Goal: Complete application form

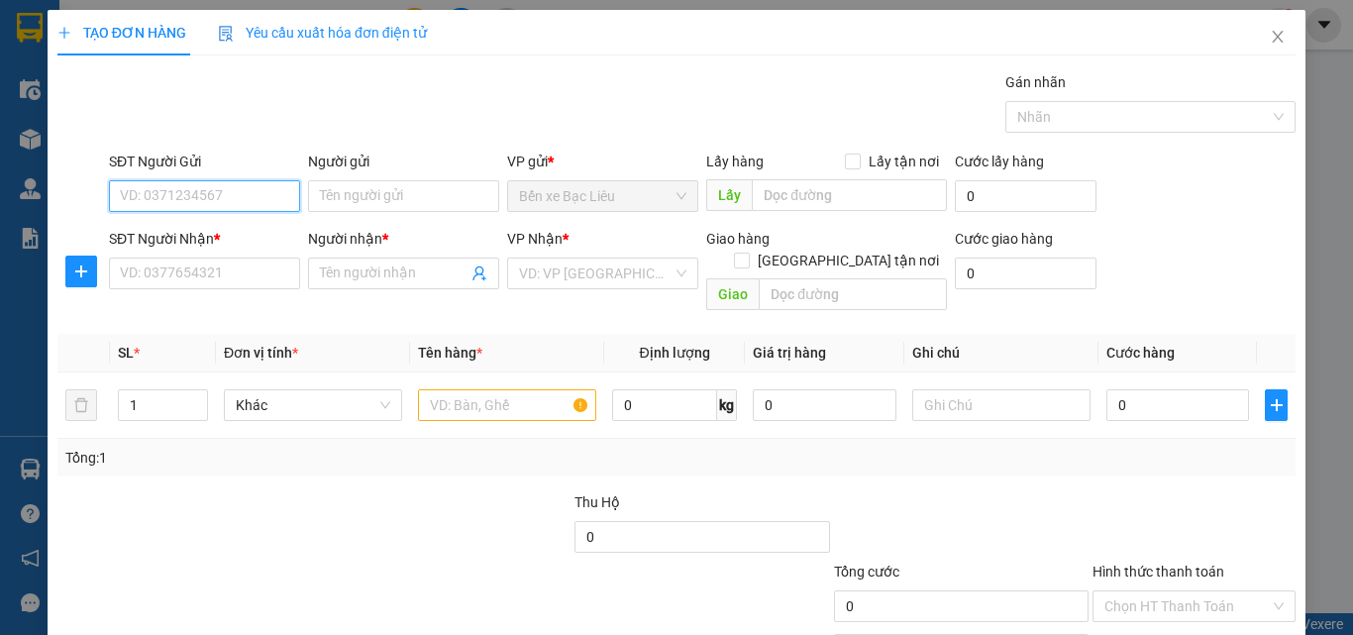
click at [236, 205] on input "SĐT Người Gửi" at bounding box center [204, 196] width 191 height 32
type input "0949141869"
click at [232, 233] on div "0949141869 - ĐƯỢC" at bounding box center [202, 236] width 165 height 22
type input "ĐƯỢC"
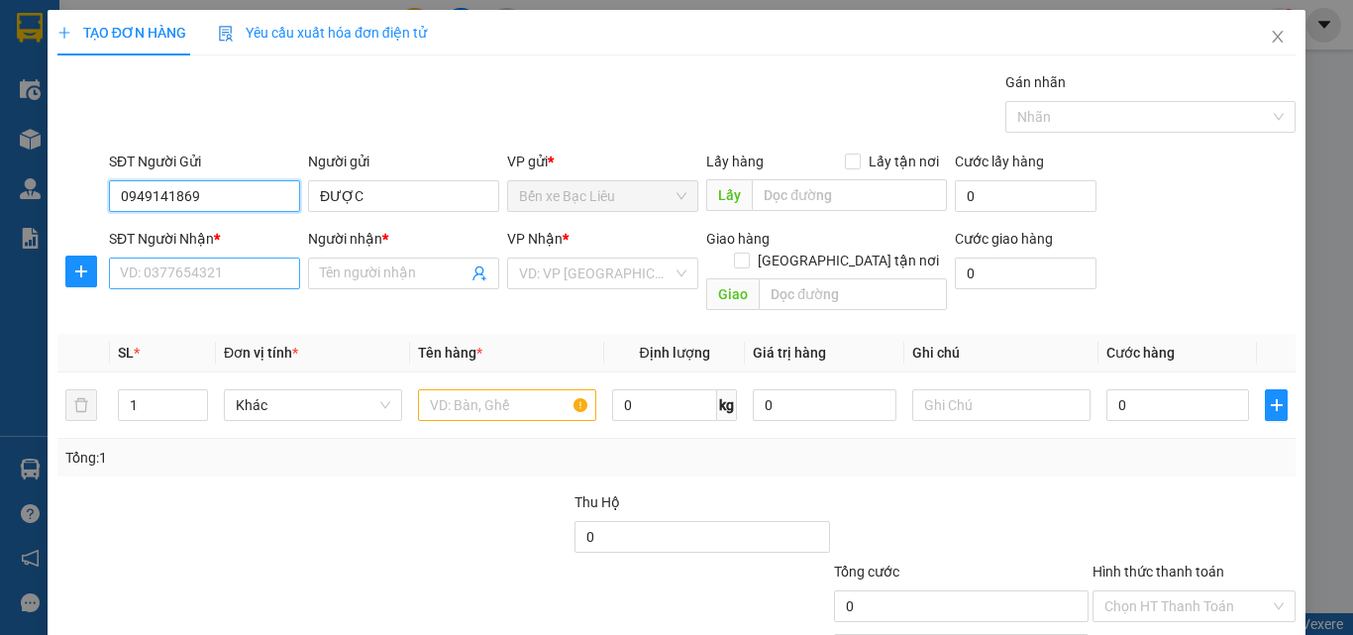
type input "0949141869"
click at [222, 275] on input "SĐT Người Nhận *" at bounding box center [204, 274] width 191 height 32
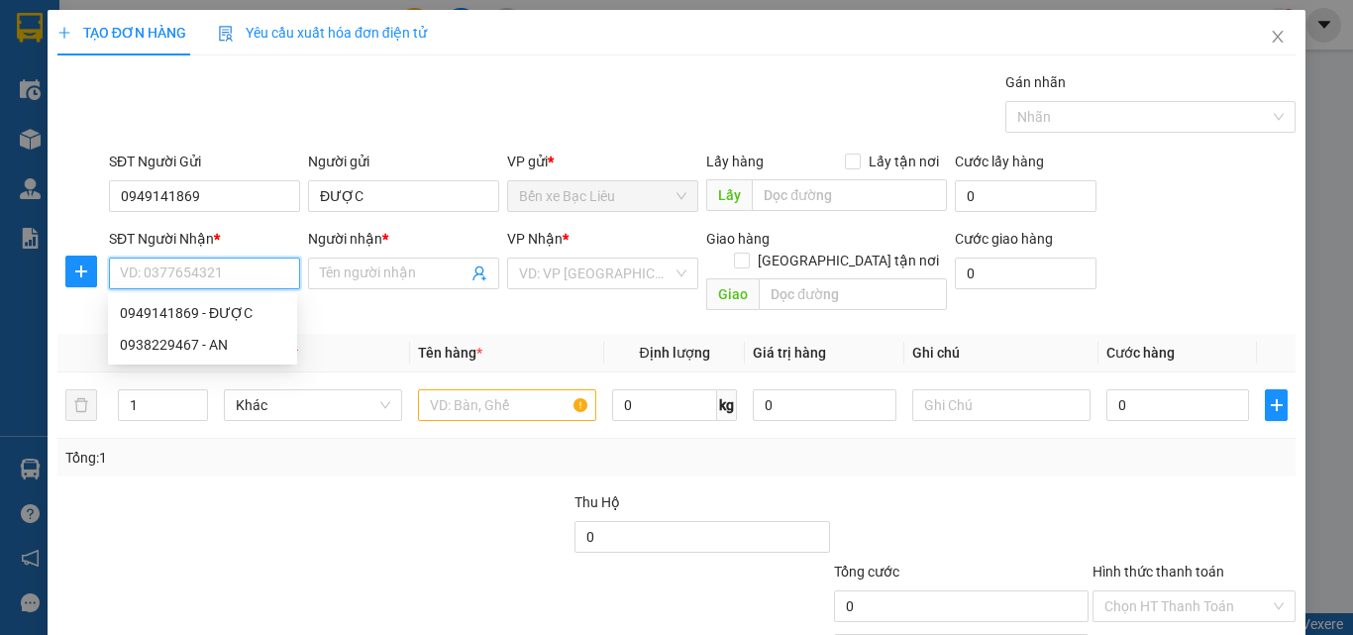
click at [176, 280] on input "SĐT Người Nhận *" at bounding box center [204, 274] width 191 height 32
click at [177, 267] on input "SĐT Người Nhận *" at bounding box center [204, 274] width 191 height 32
click at [573, 267] on input "search" at bounding box center [596, 274] width 154 height 30
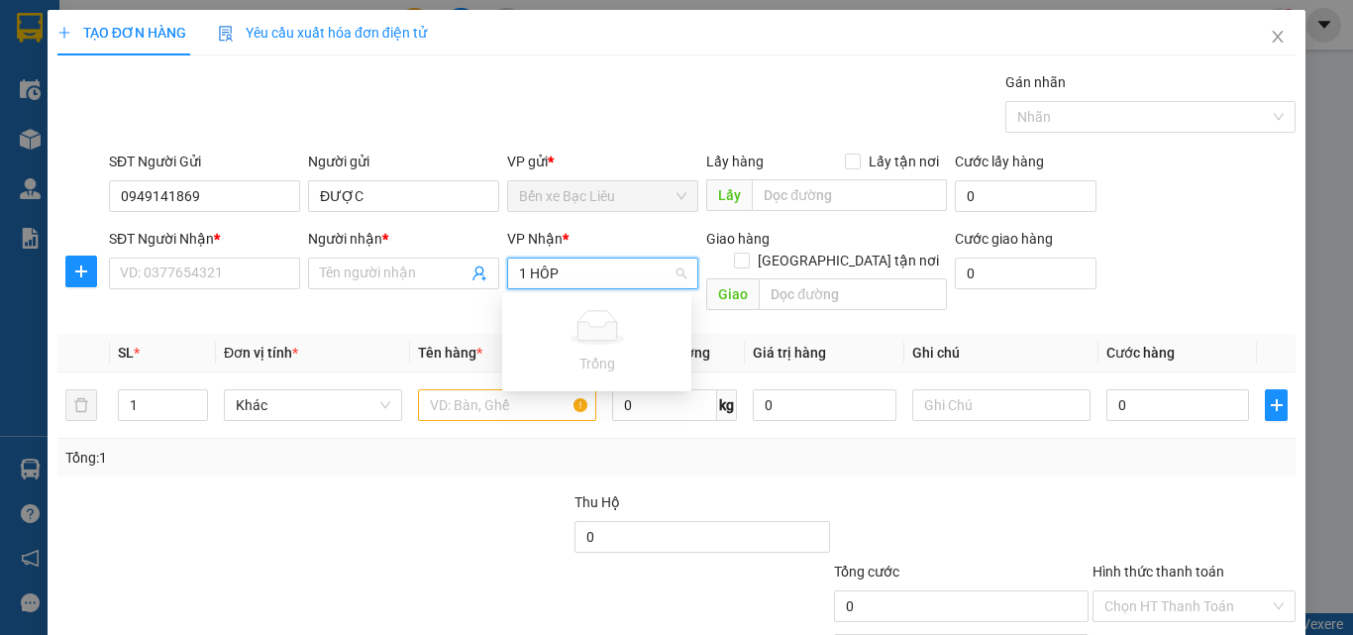
click at [572, 266] on input "1 HÔP" at bounding box center [596, 274] width 154 height 30
type input "1"
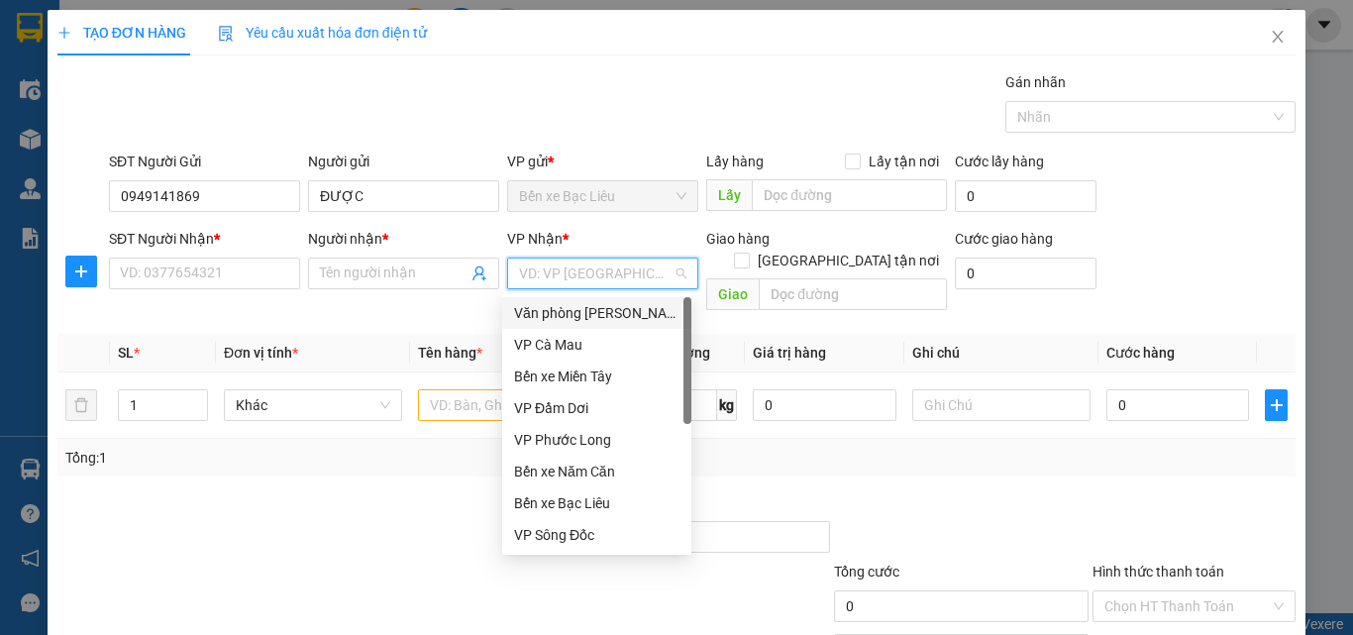
drag, startPoint x: 562, startPoint y: 277, endPoint x: 557, endPoint y: 303, distance: 26.2
click at [562, 278] on input "search" at bounding box center [596, 274] width 154 height 30
click at [554, 317] on div "Văn phòng [PERSON_NAME]" at bounding box center [596, 313] width 165 height 22
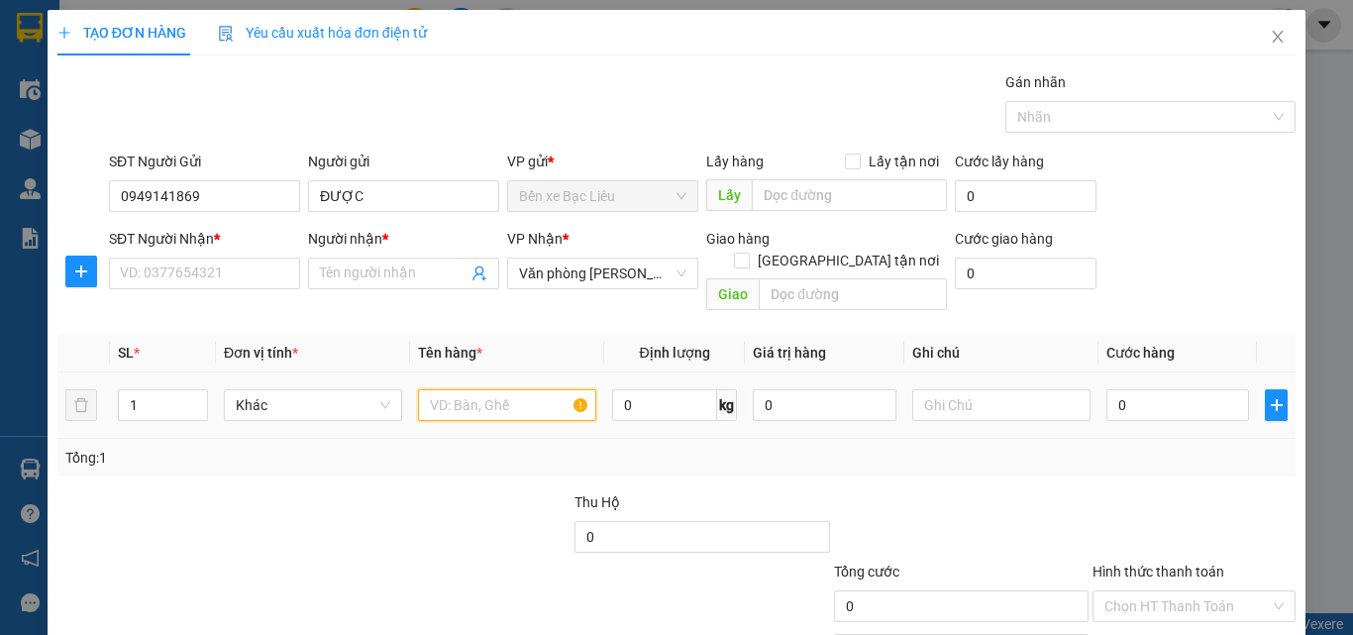
click at [483, 389] on input "text" at bounding box center [507, 405] width 178 height 32
click at [494, 389] on input "1 HO" at bounding box center [507, 405] width 178 height 32
type input "1 HÔP"
click at [1163, 389] on input "0" at bounding box center [1178, 405] width 143 height 32
type input "3"
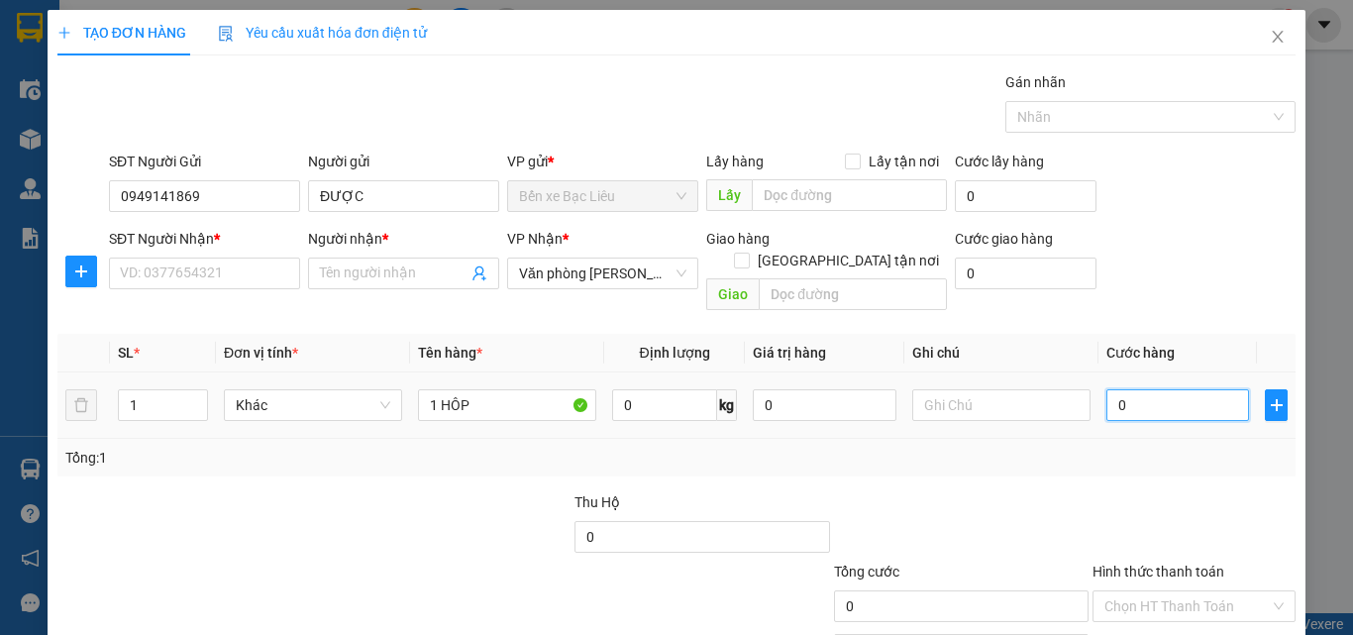
type input "3"
type input "30"
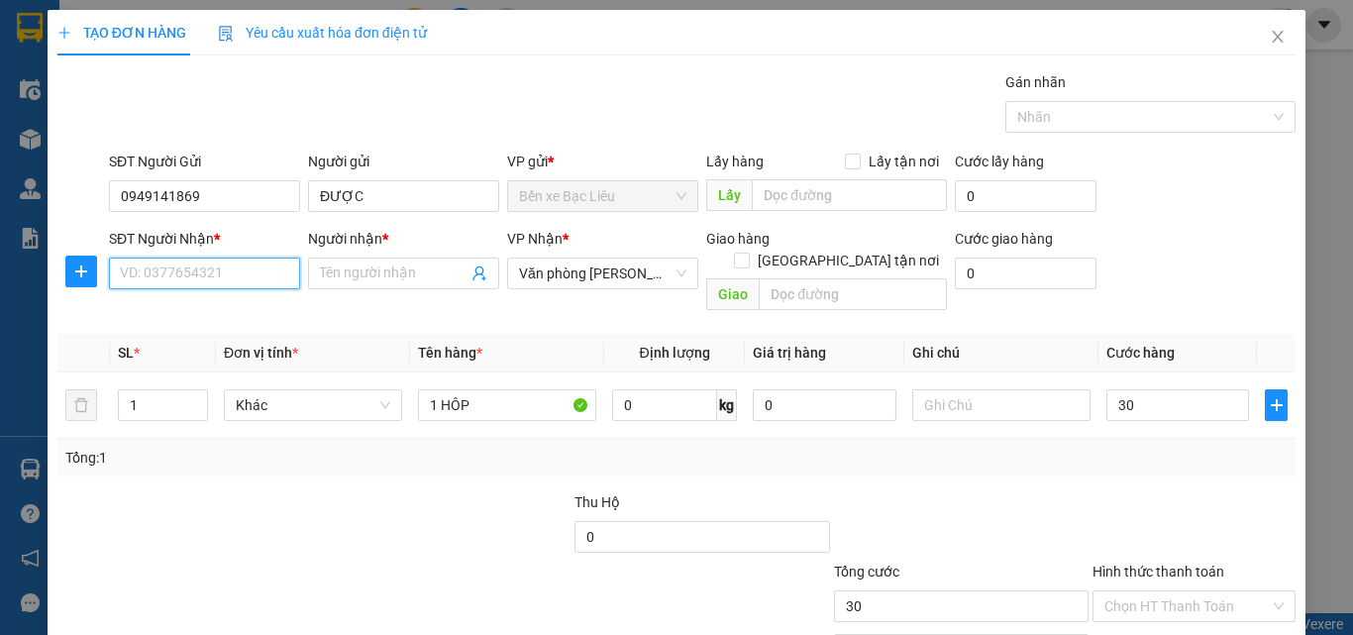
type input "30.000"
click at [213, 280] on input "SĐT Người Nhận *" at bounding box center [204, 274] width 191 height 32
type input "0935267685"
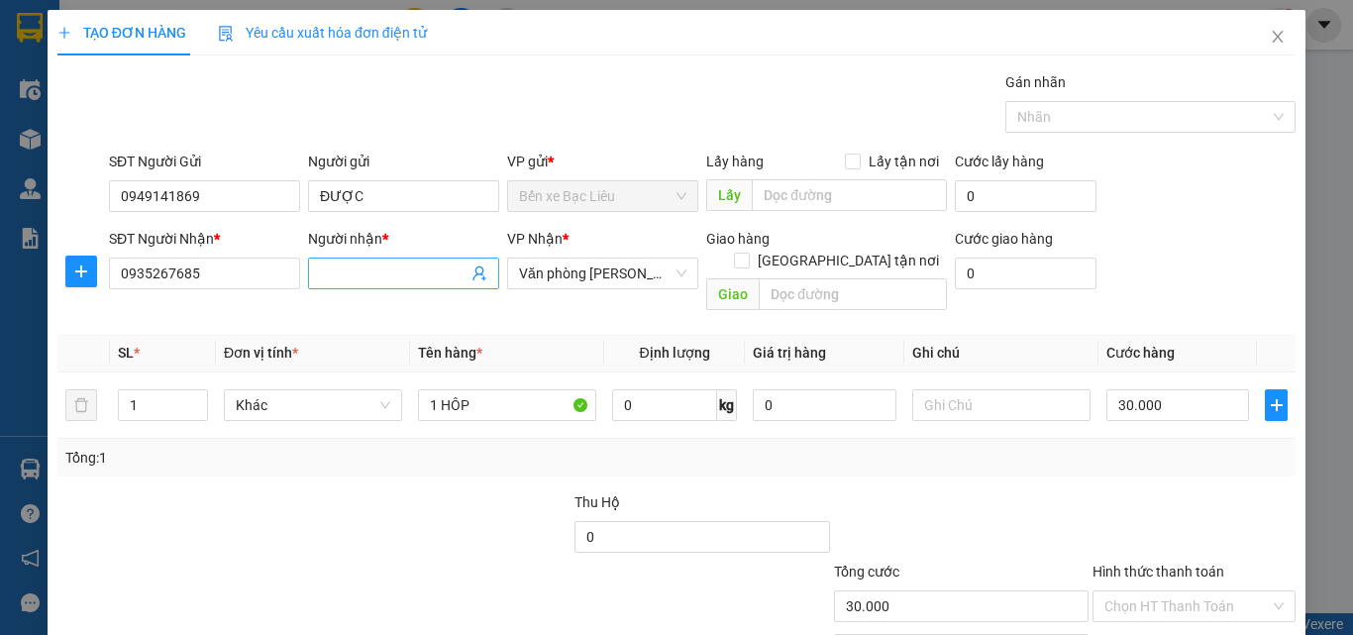
click at [370, 269] on input "Người nhận *" at bounding box center [394, 274] width 148 height 22
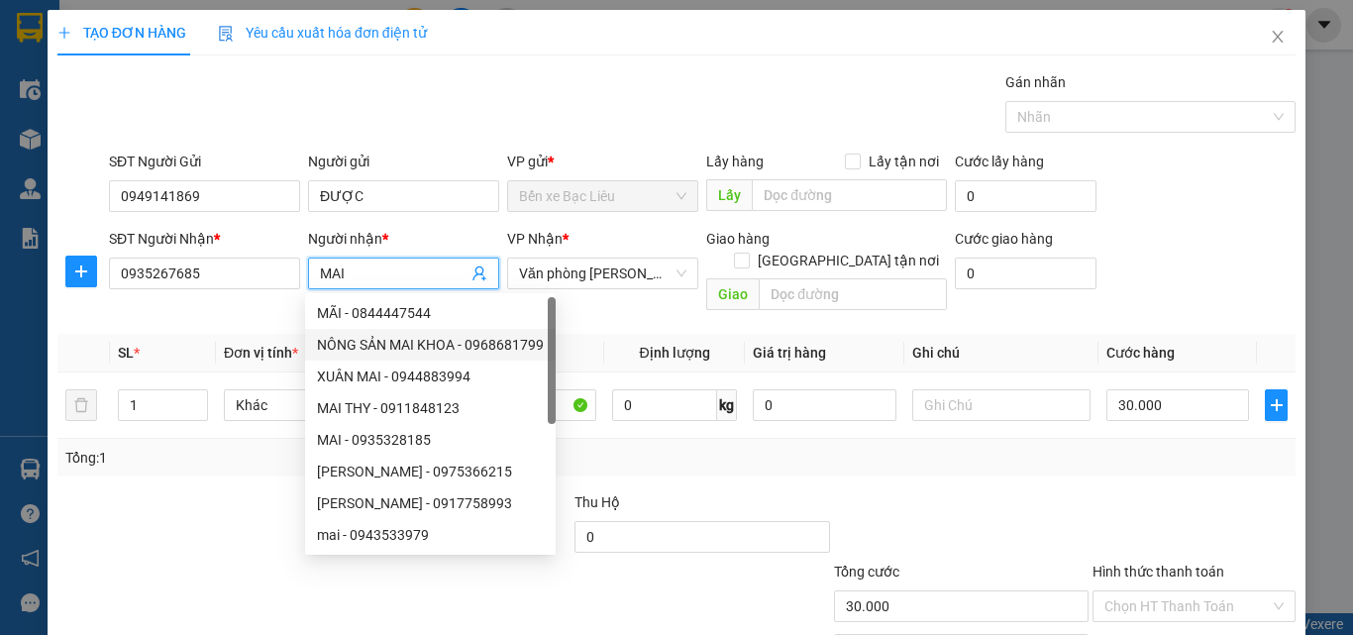
scroll to position [98, 0]
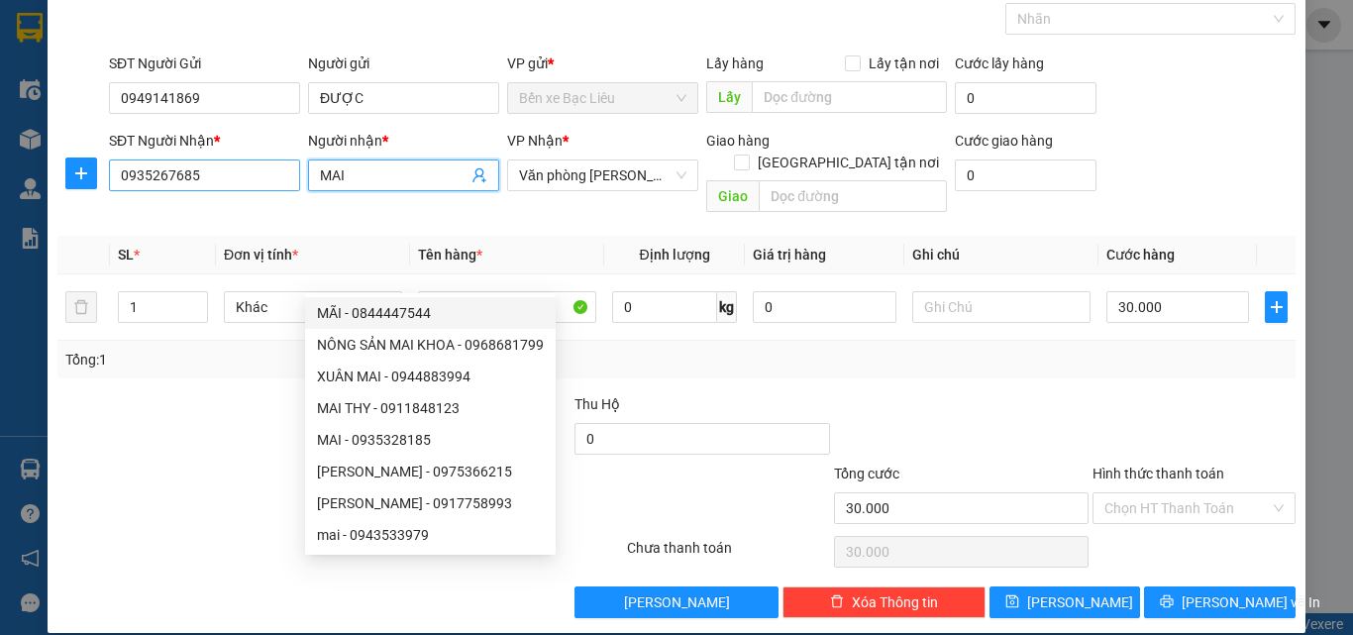
type input "MAI"
click at [215, 177] on input "0935267685" at bounding box center [204, 175] width 191 height 32
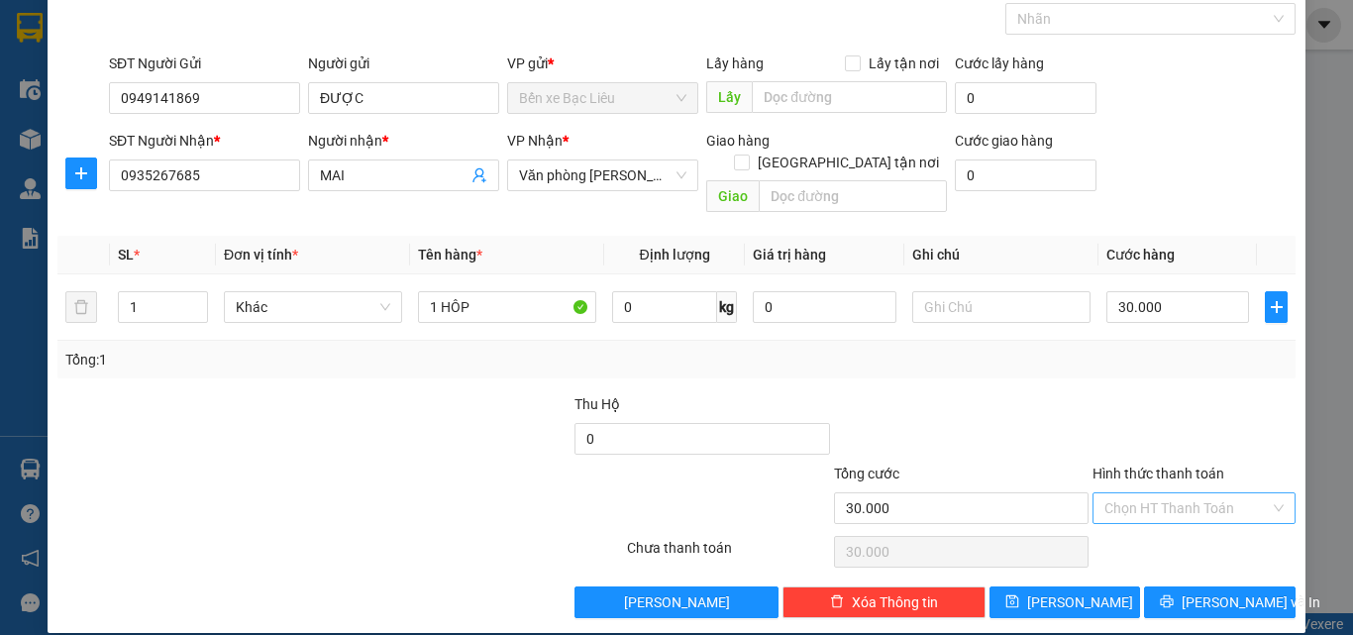
click at [1145, 493] on input "Hình thức thanh toán" at bounding box center [1187, 508] width 165 height 30
click at [1125, 526] on div "Tại văn phòng" at bounding box center [1182, 526] width 177 height 22
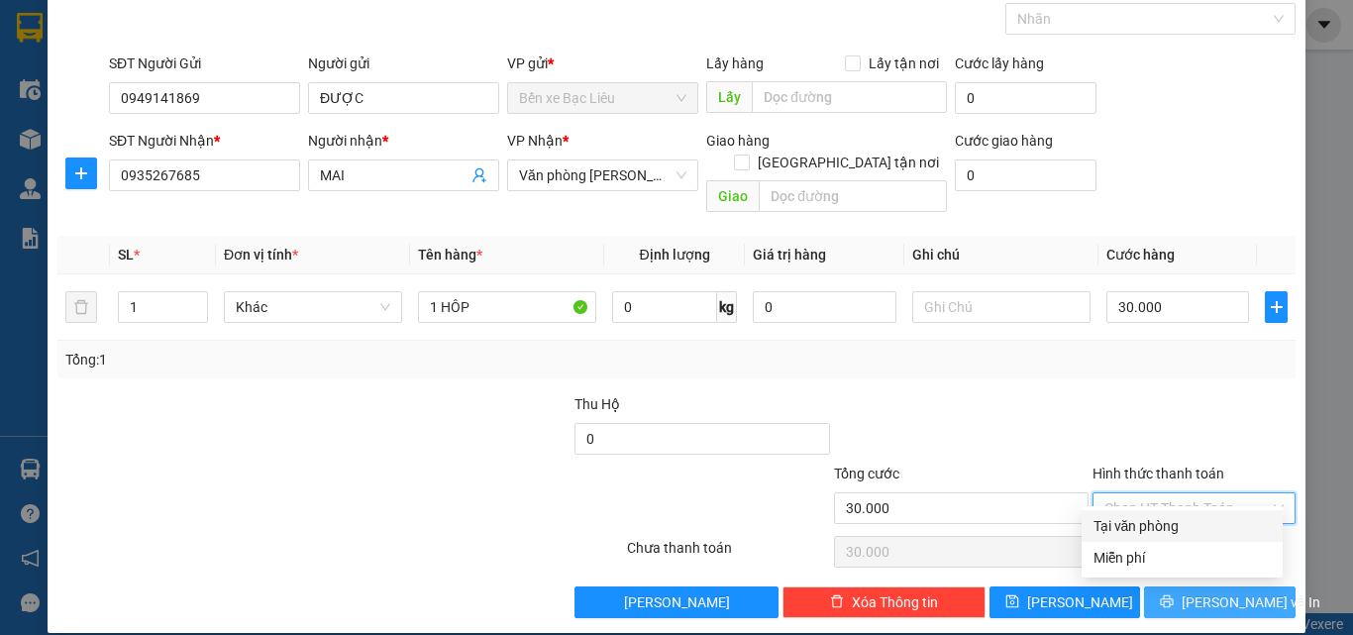
type input "0"
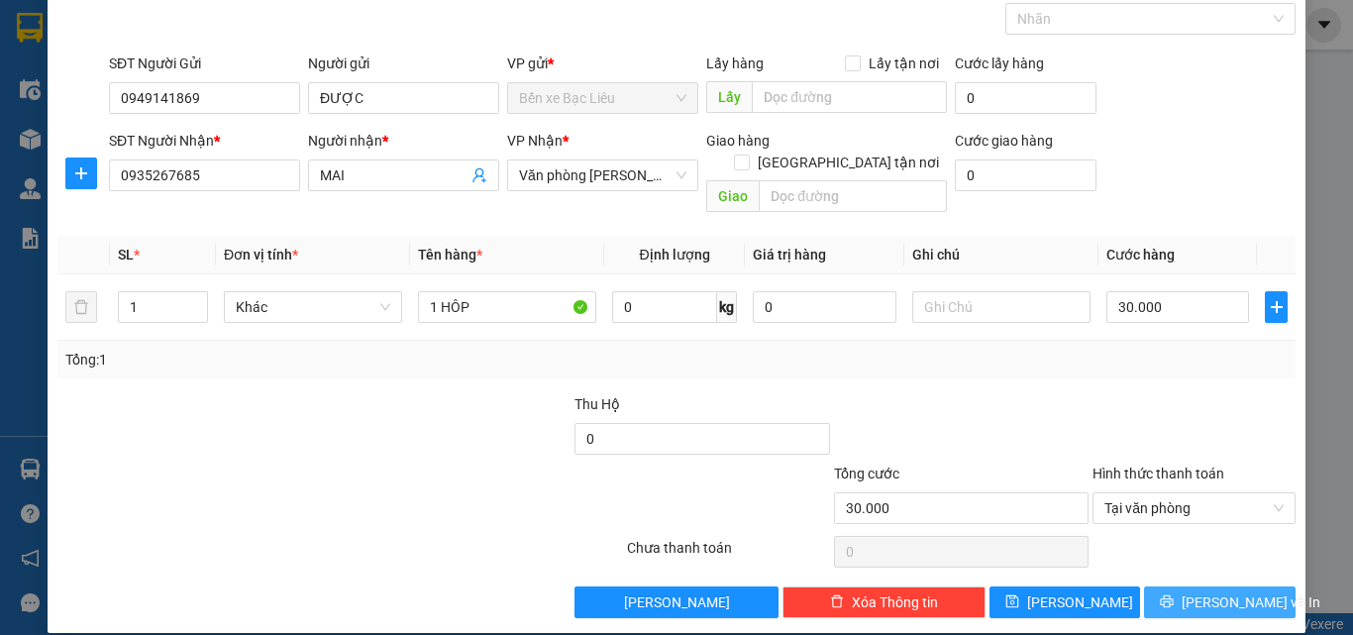
drag, startPoint x: 1212, startPoint y: 585, endPoint x: 1131, endPoint y: 529, distance: 98.1
click at [1213, 591] on span "[PERSON_NAME] và In" at bounding box center [1251, 602] width 139 height 22
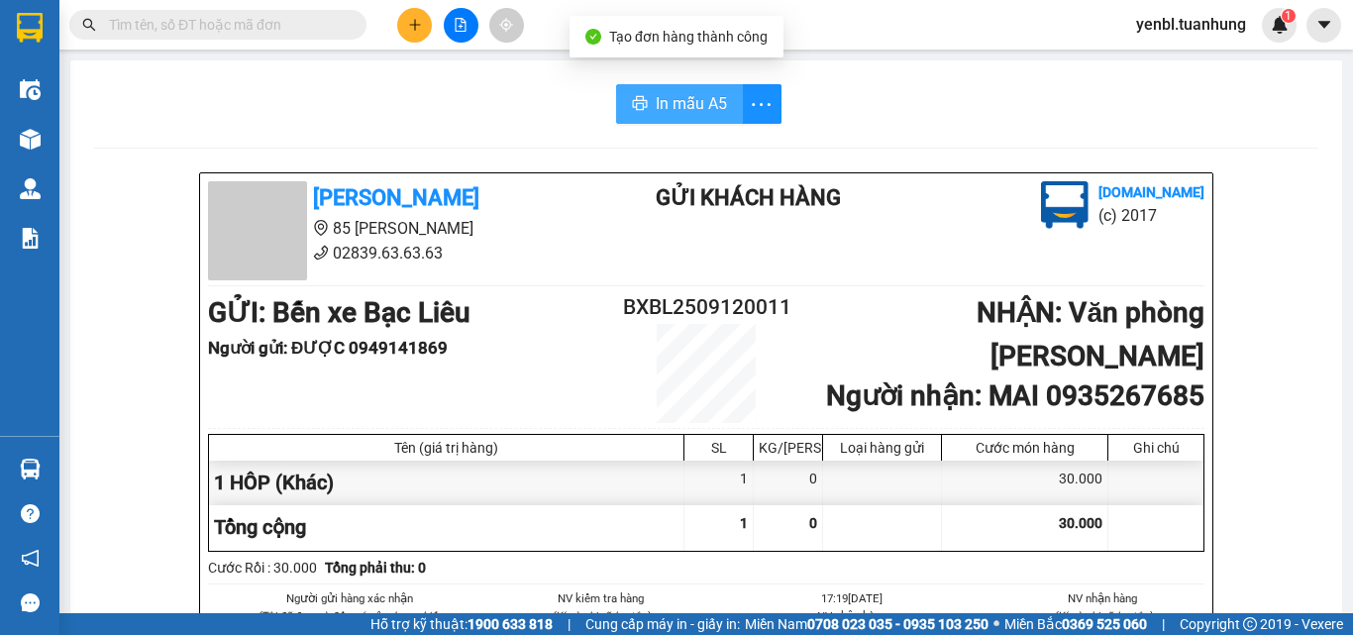
click at [692, 116] on span "In mẫu A5" at bounding box center [691, 103] width 71 height 25
